Goal: Find specific page/section: Find specific page/section

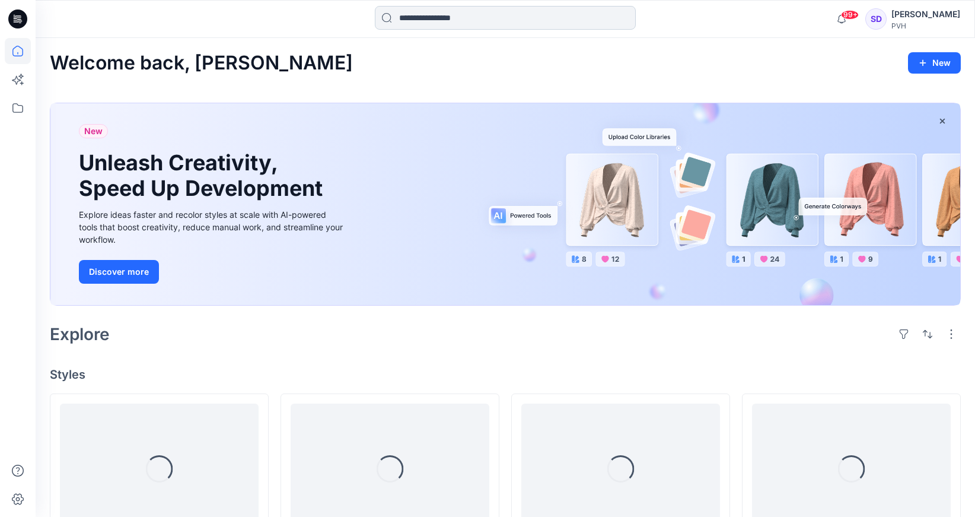
click at [446, 16] on input at bounding box center [505, 18] width 261 height 24
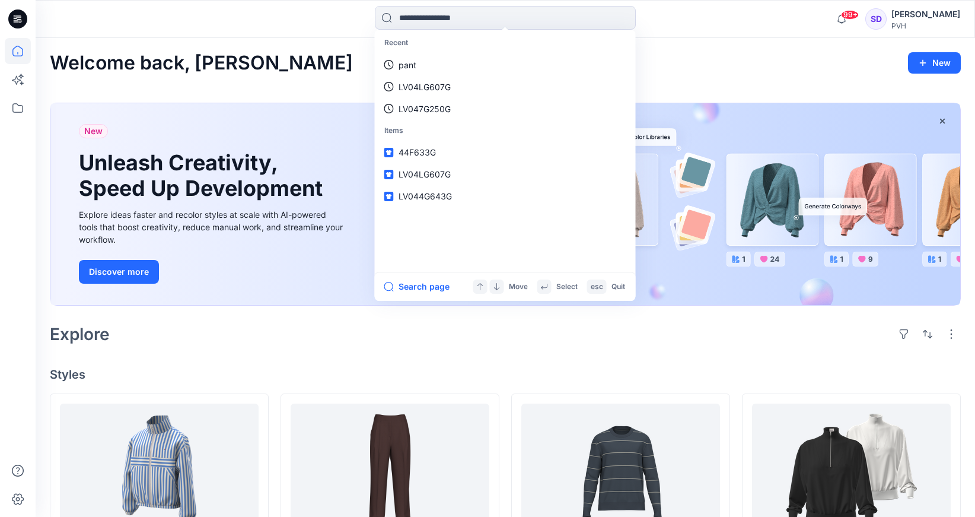
paste input "*********"
type input "*********"
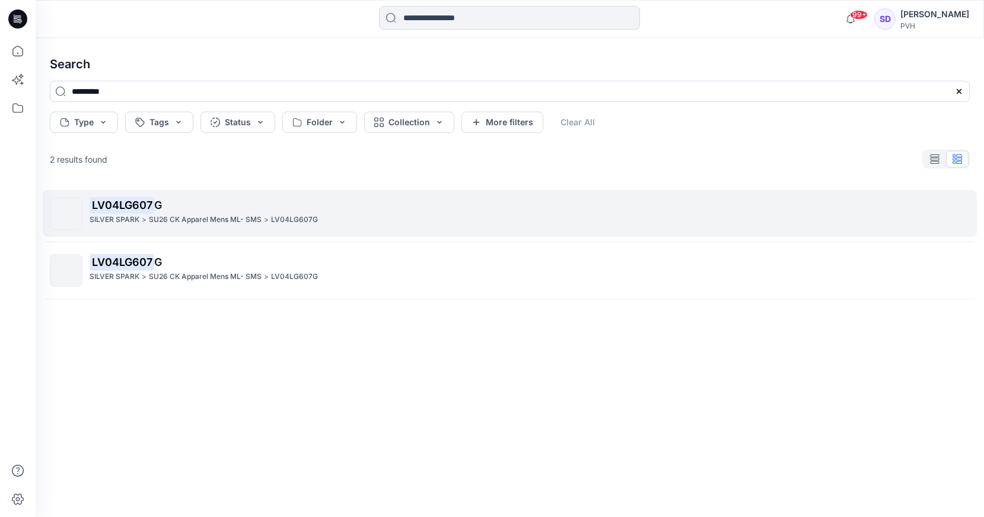
click at [181, 201] on p "LV04LG607 G" at bounding box center [530, 205] width 880 height 17
